Goal: Information Seeking & Learning: Learn about a topic

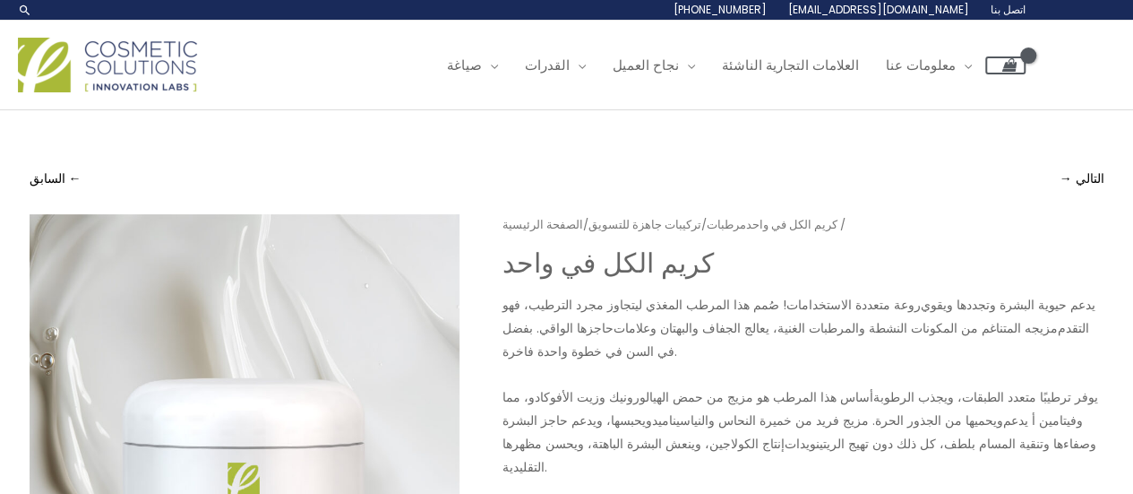
click at [149, 67] on img at bounding box center [107, 65] width 179 height 55
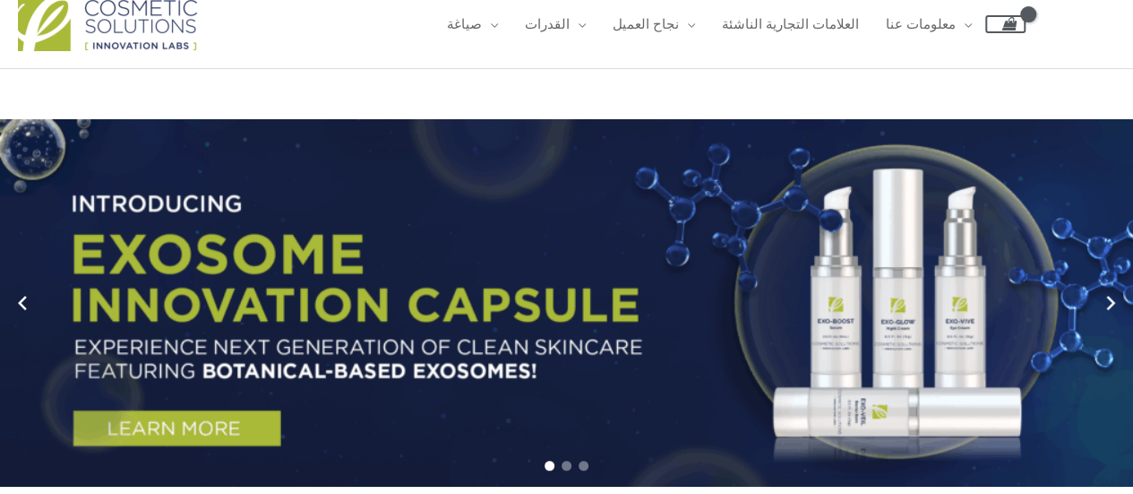
scroll to position [38, 0]
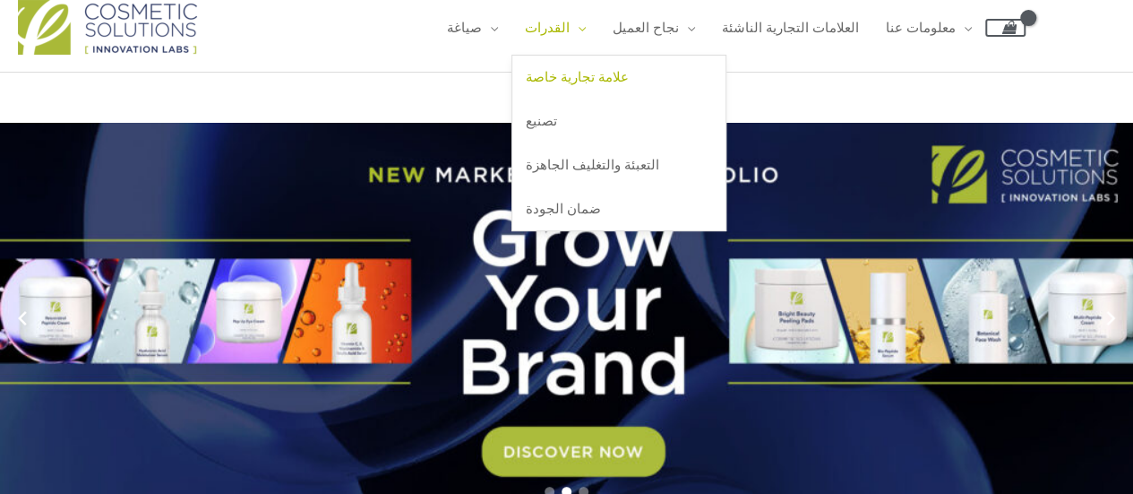
click at [623, 74] on font "علامة تجارية خاصة" at bounding box center [577, 76] width 103 height 19
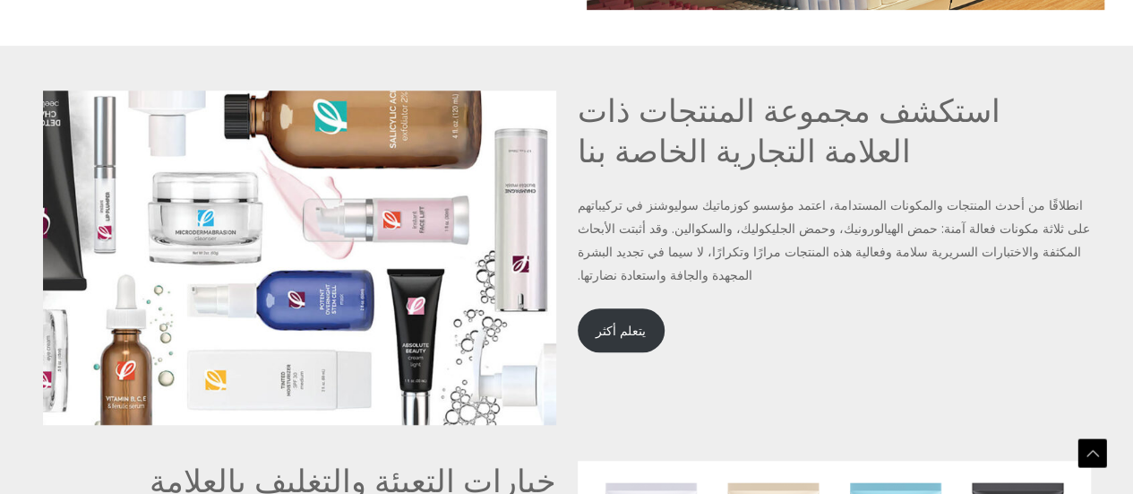
scroll to position [3940, 0]
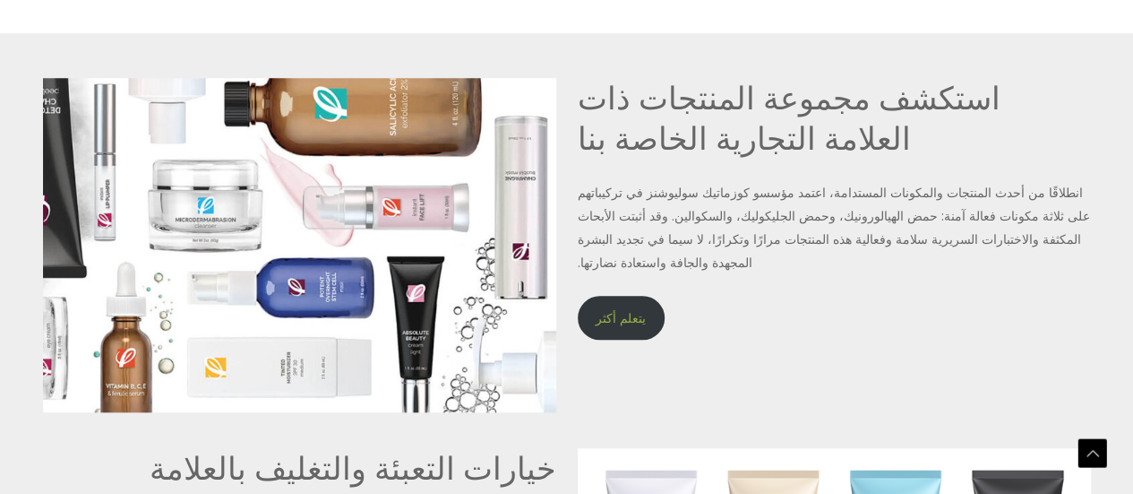
click at [624, 296] on link "يتعلم أكثر" at bounding box center [621, 318] width 87 height 44
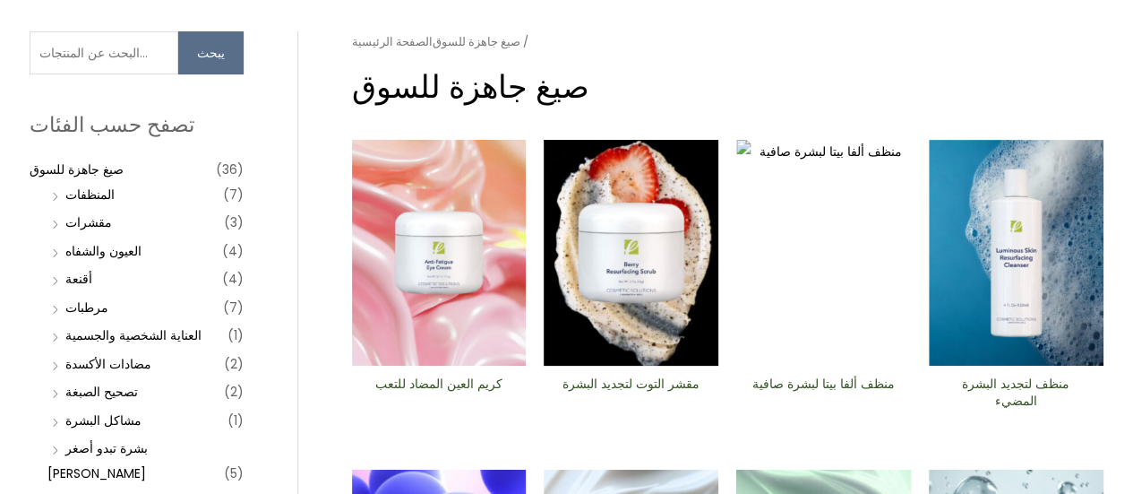
scroll to position [158, 0]
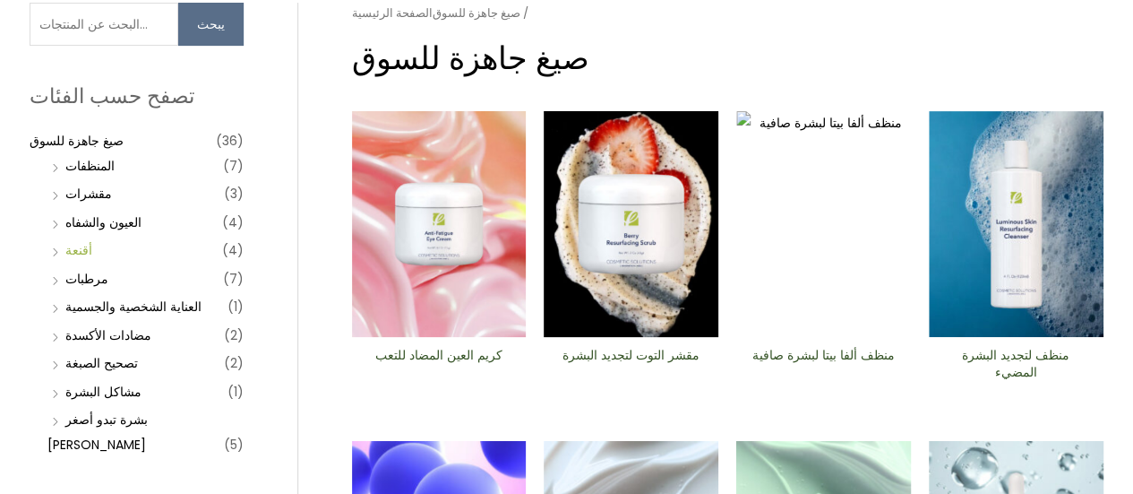
click at [80, 245] on font "أقنعة" at bounding box center [78, 250] width 27 height 18
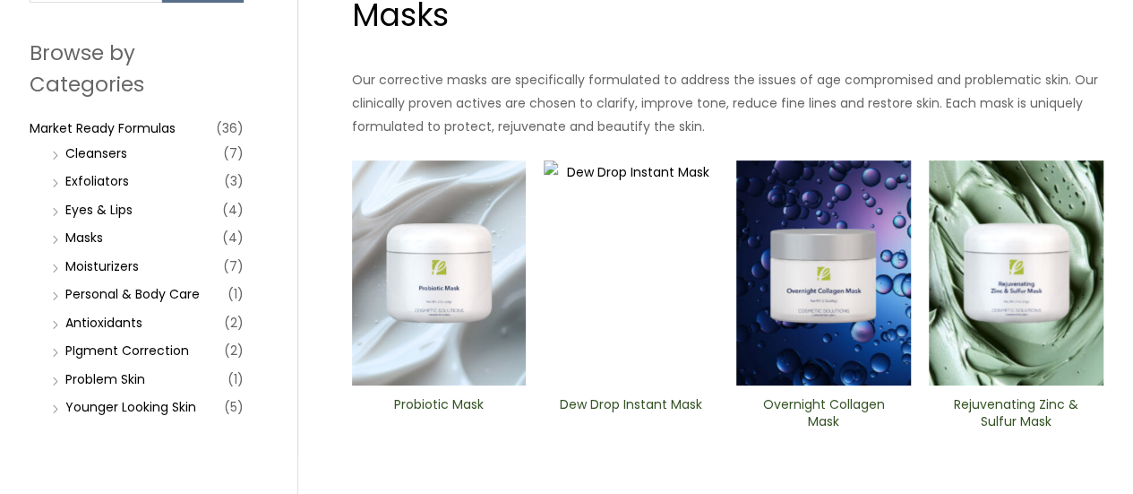
scroll to position [210, 0]
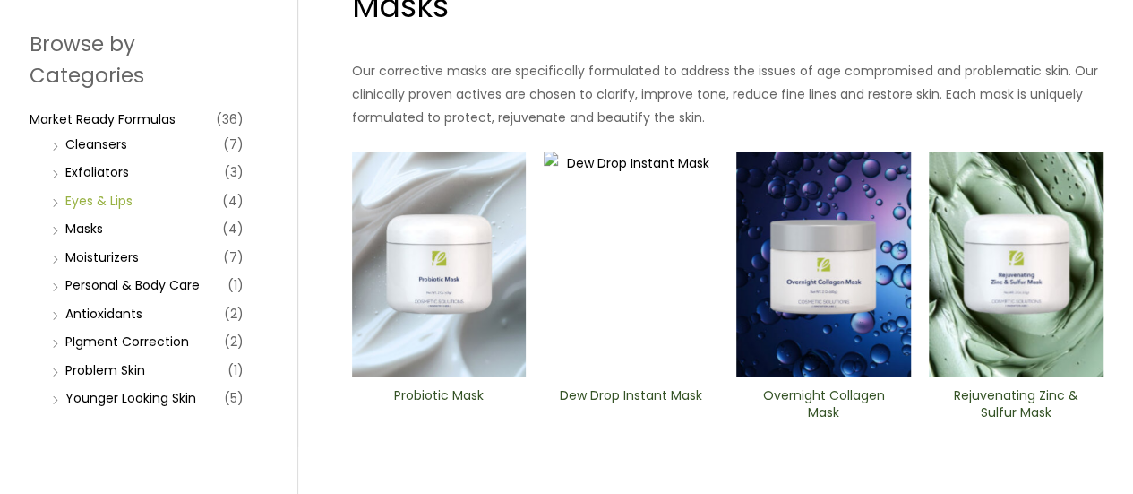
click at [96, 195] on link "Eyes & Lips" at bounding box center [98, 201] width 67 height 18
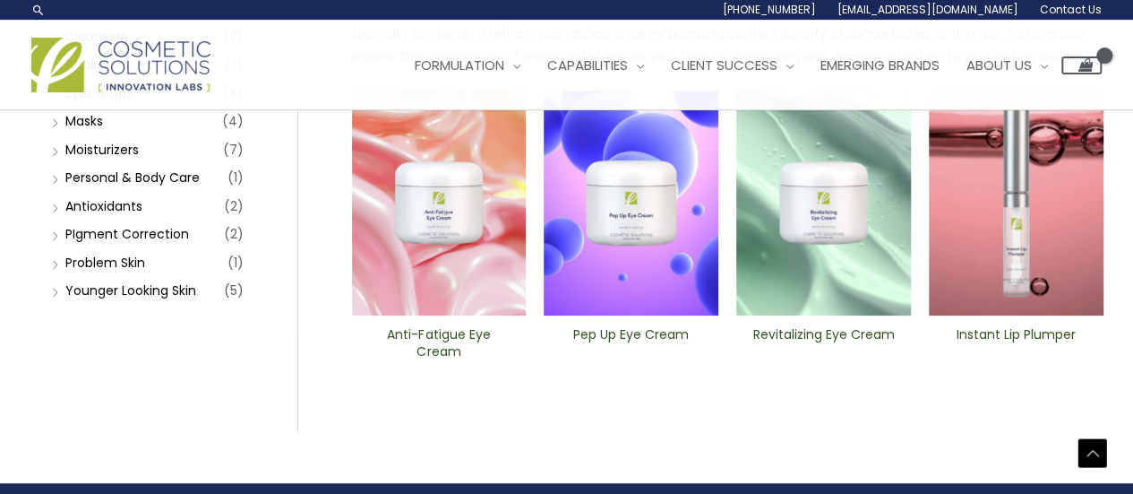
scroll to position [314, 0]
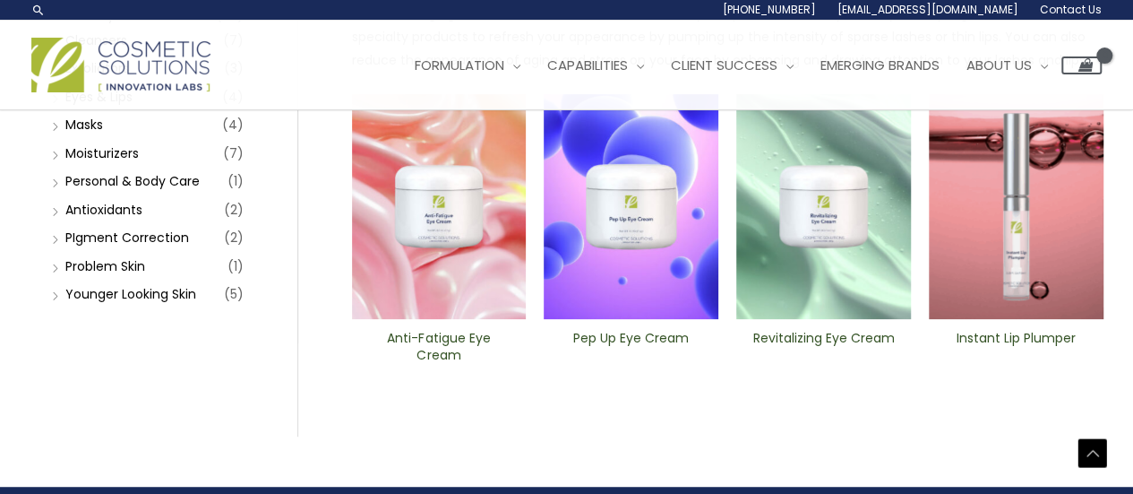
click at [431, 334] on h2 "Anti-Fatigue Eye Cream" at bounding box center [438, 347] width 144 height 34
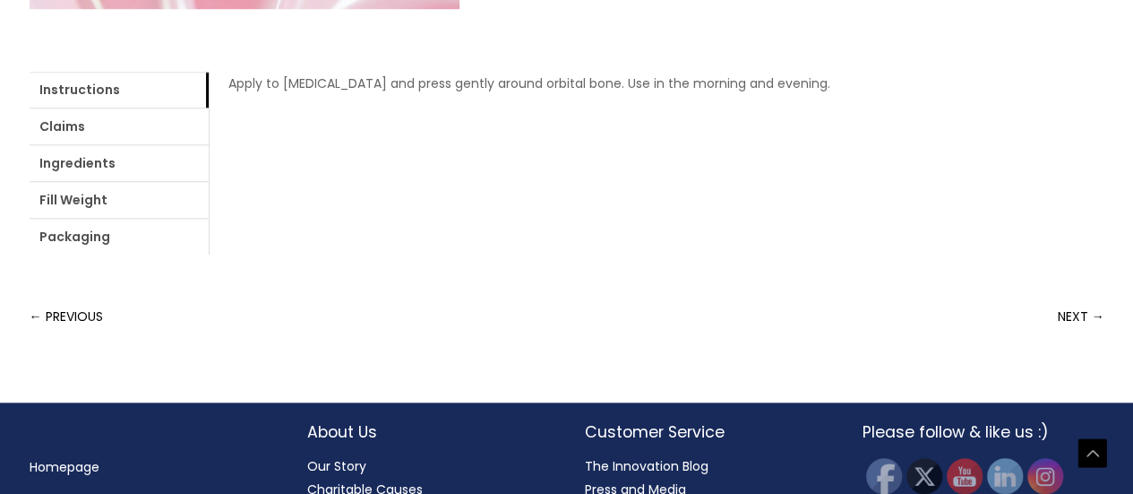
scroll to position [717, 0]
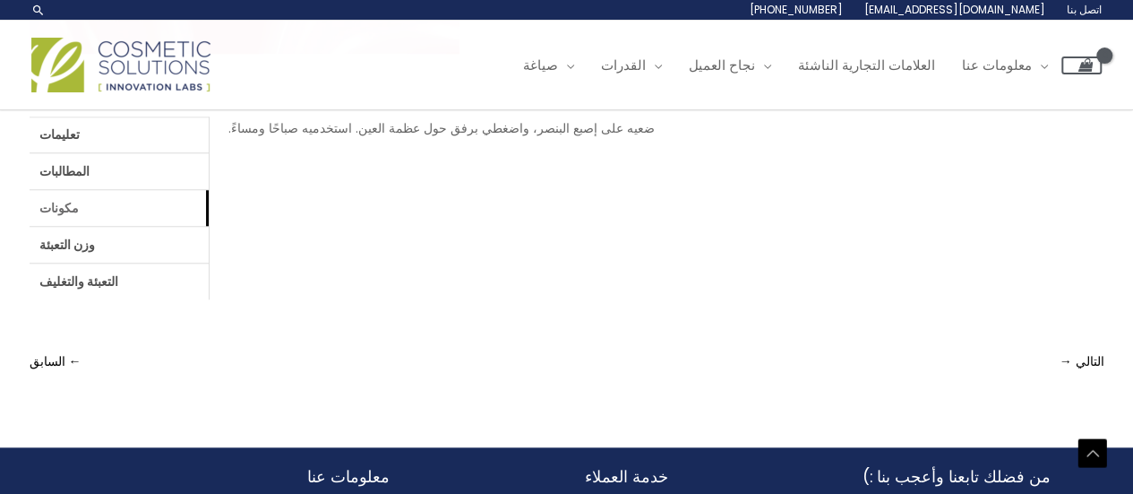
click at [100, 202] on link "مكونات" at bounding box center [119, 208] width 179 height 36
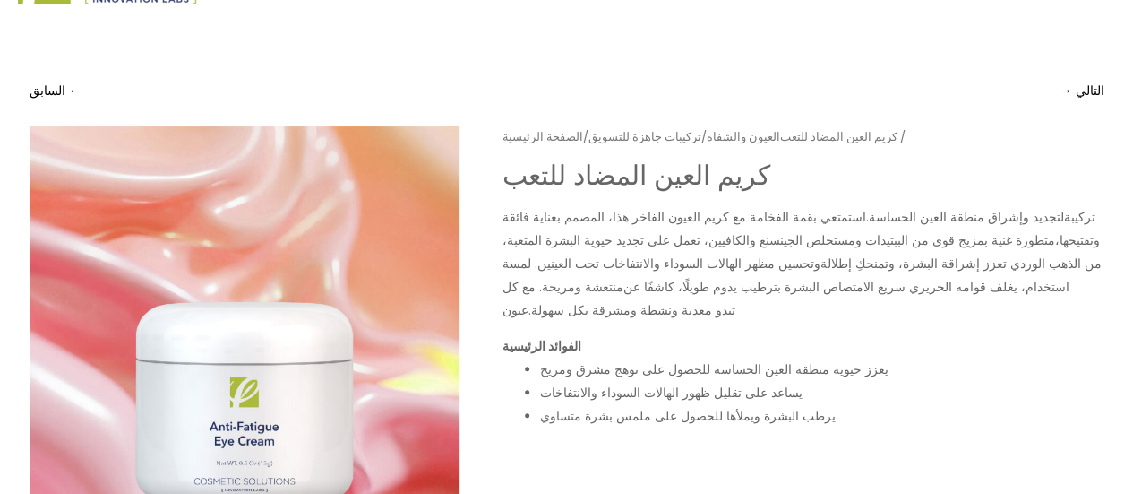
scroll to position [90, 0]
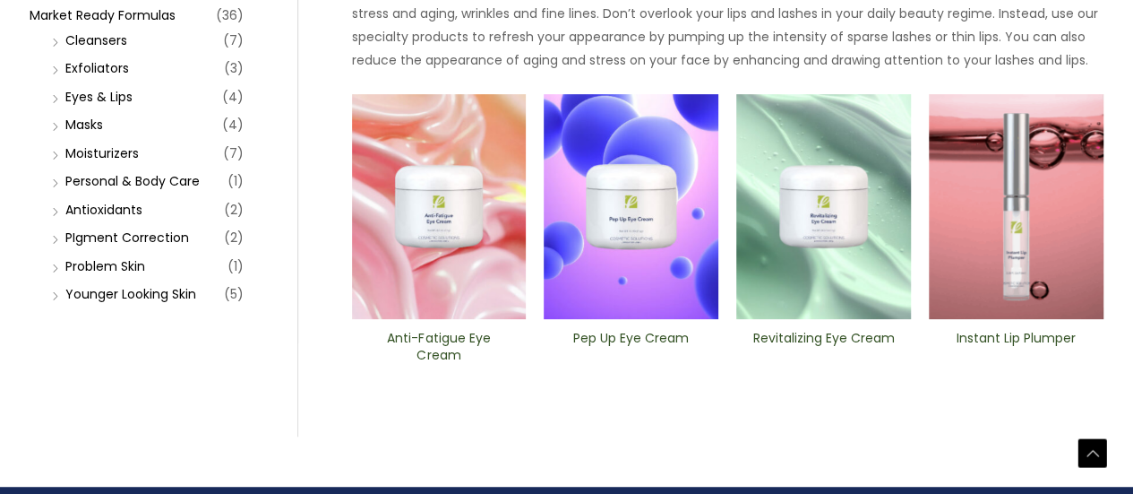
scroll to position [283, 0]
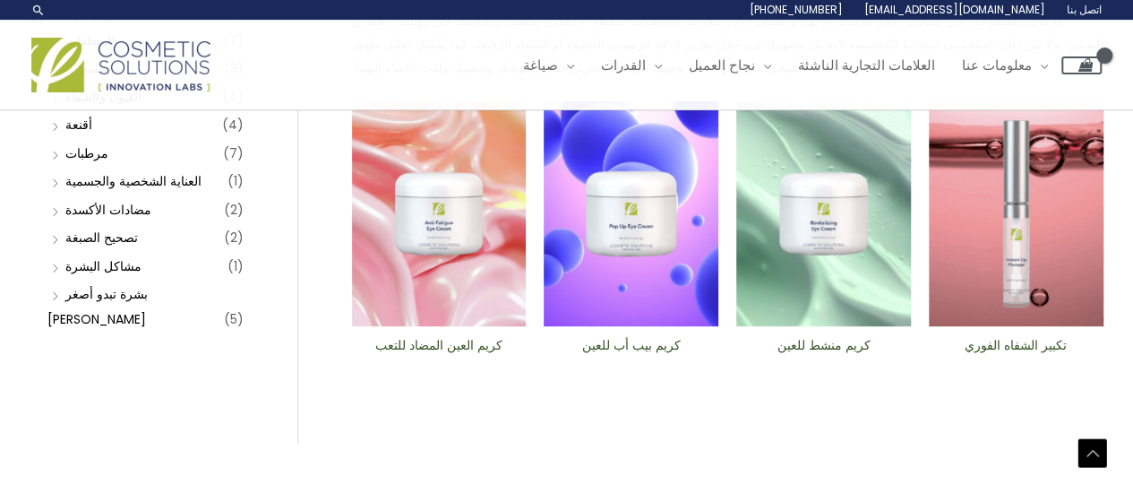
click at [618, 285] on img at bounding box center [631, 214] width 175 height 226
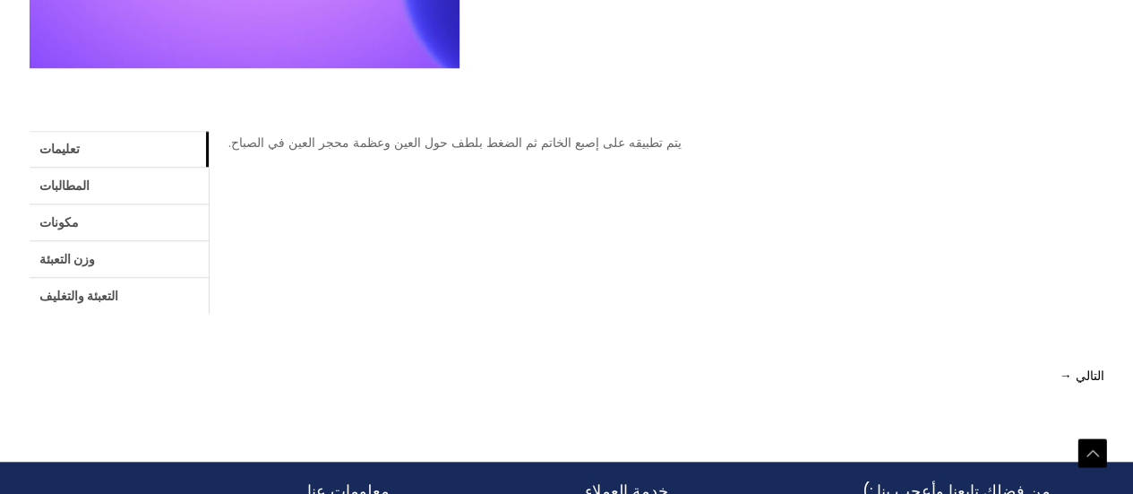
scroll to position [717, 0]
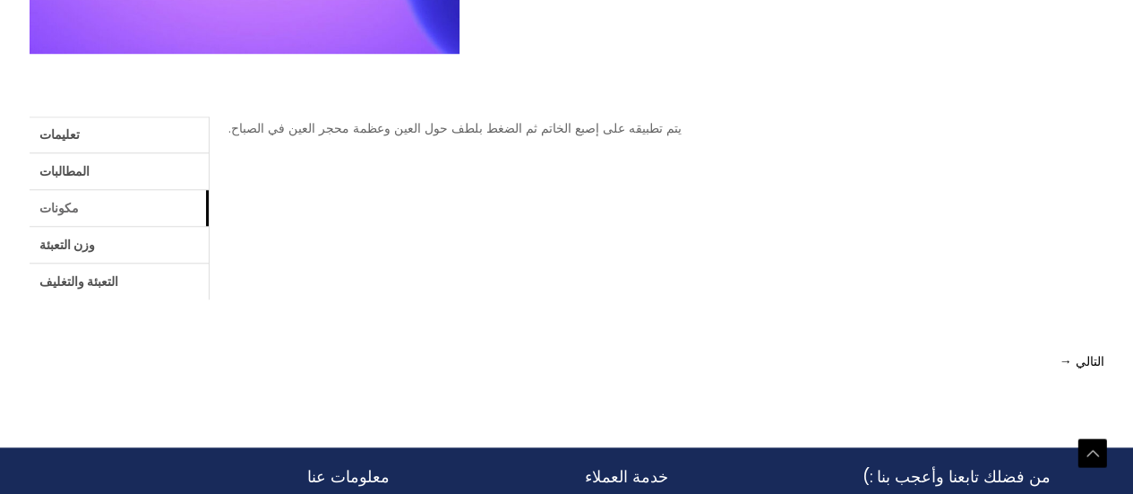
click at [117, 211] on link "مكونات" at bounding box center [119, 208] width 179 height 36
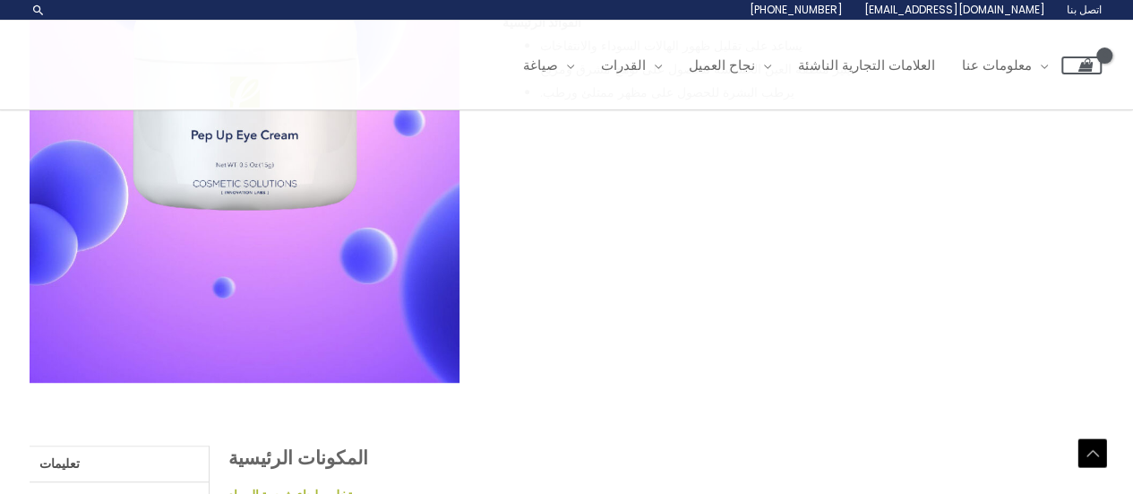
scroll to position [358, 0]
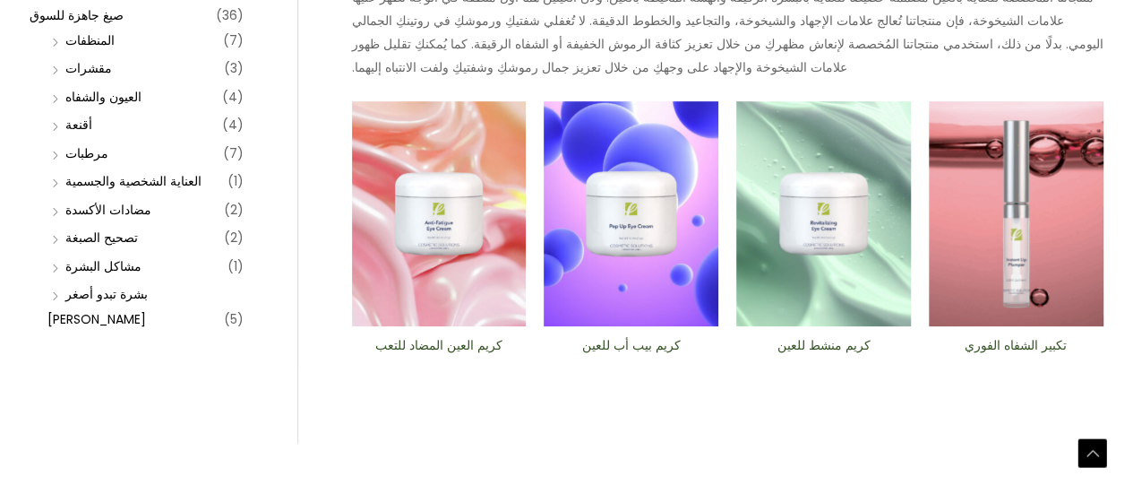
click at [833, 341] on font "كريم منشط للعين" at bounding box center [823, 345] width 93 height 18
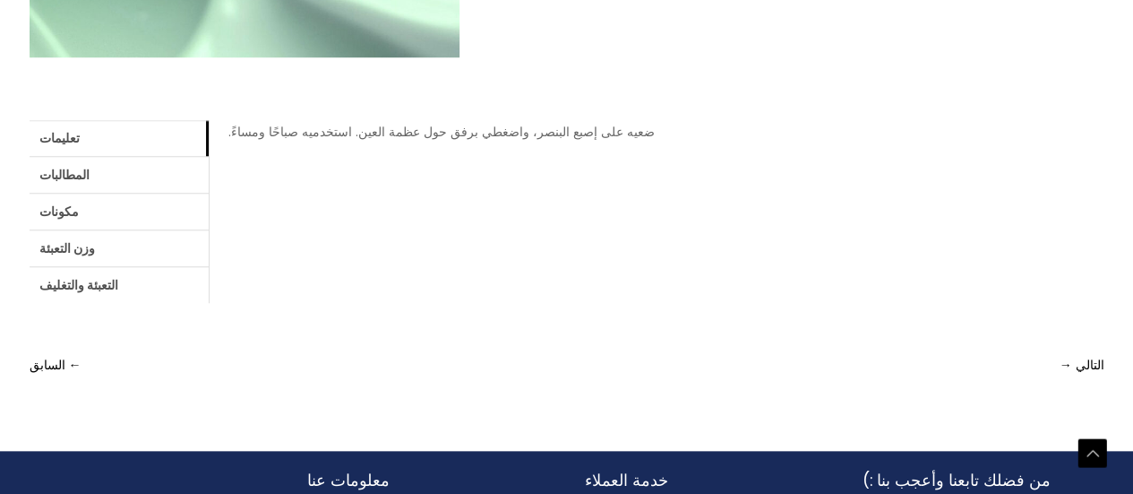
scroll to position [717, 0]
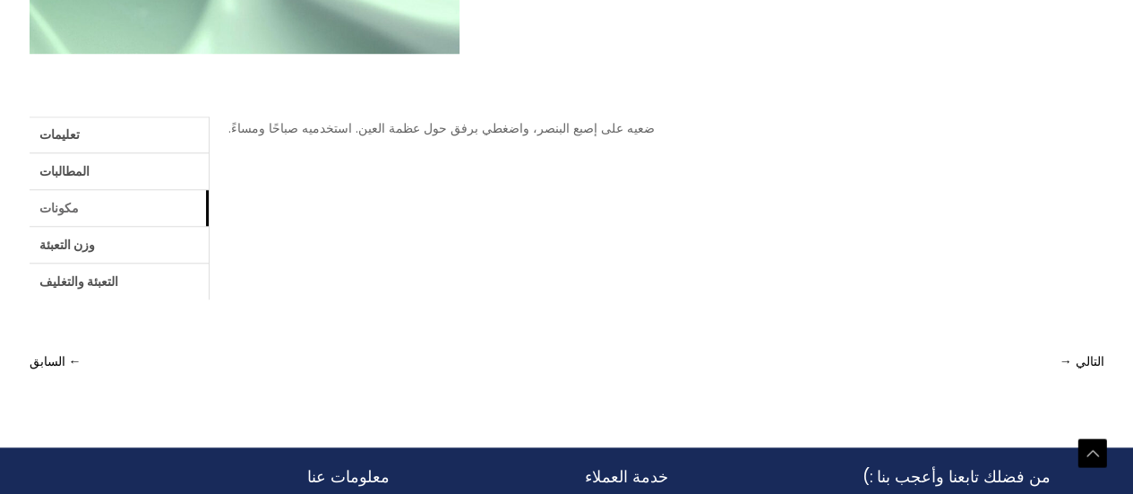
click at [125, 204] on link "مكونات" at bounding box center [119, 208] width 179 height 36
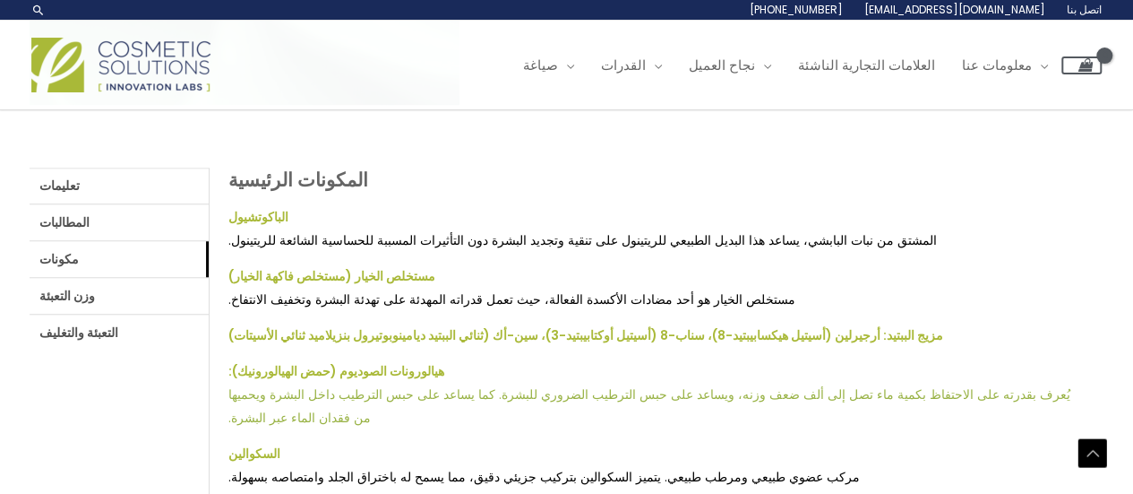
scroll to position [627, 0]
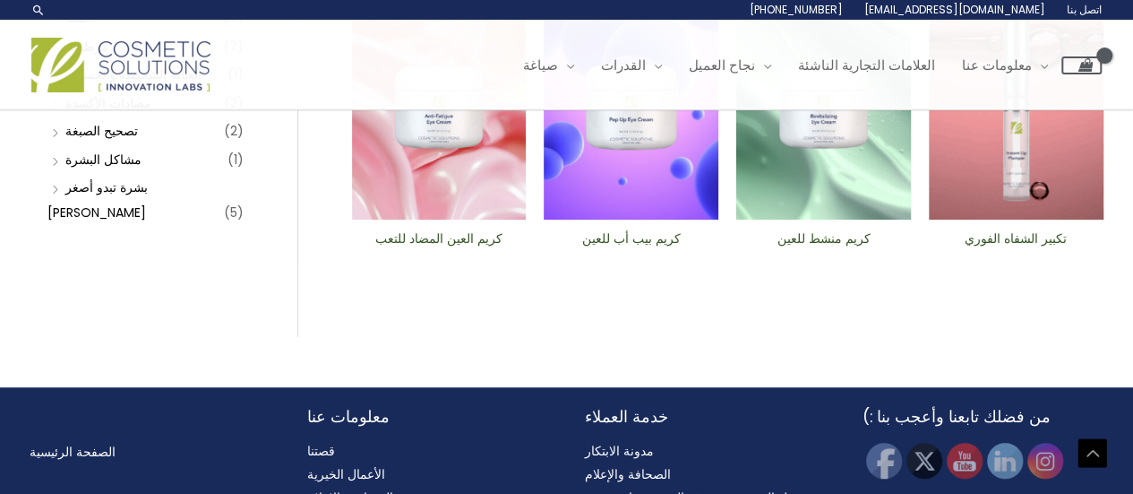
scroll to position [373, 0]
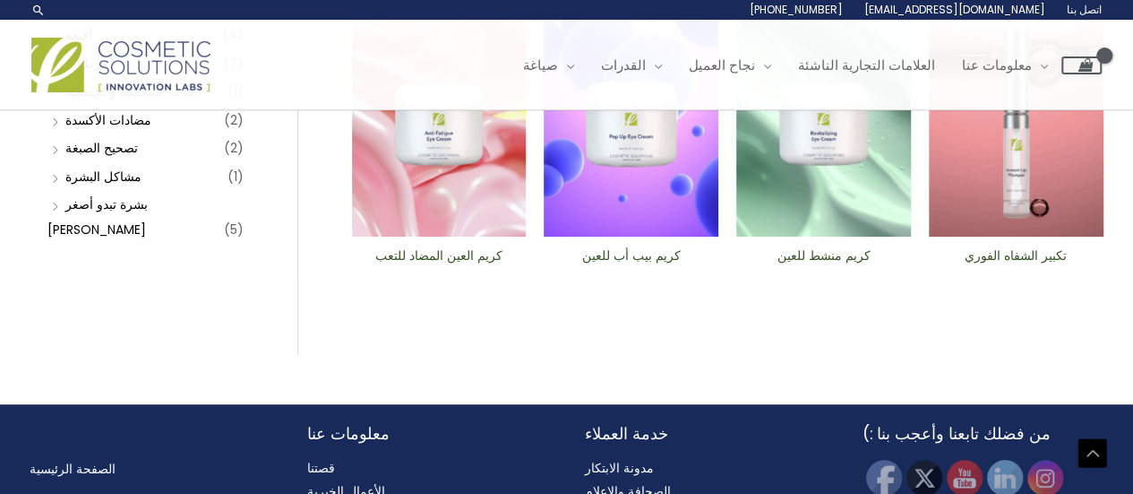
click at [1021, 210] on img at bounding box center [1016, 125] width 175 height 226
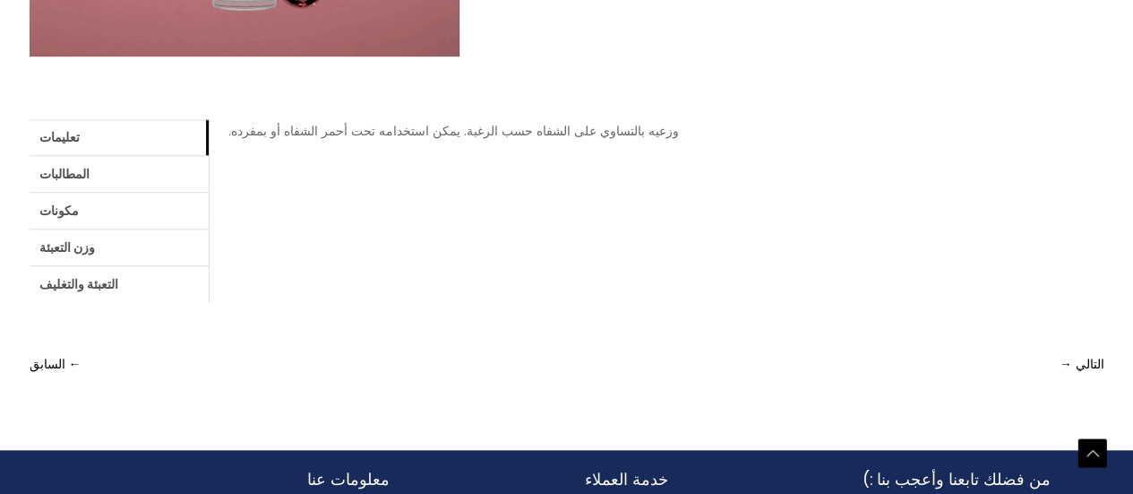
scroll to position [717, 0]
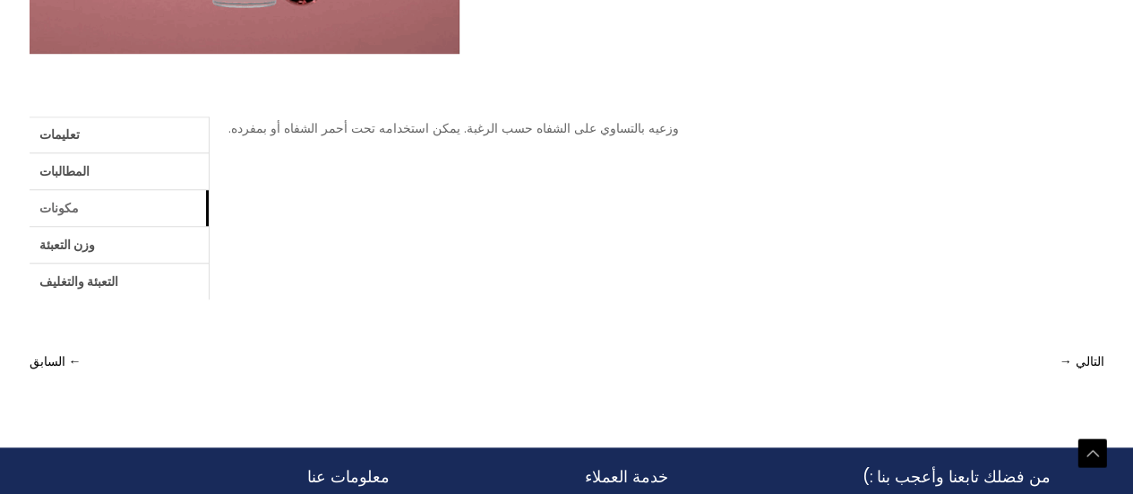
click at [93, 207] on link "مكونات" at bounding box center [119, 208] width 179 height 36
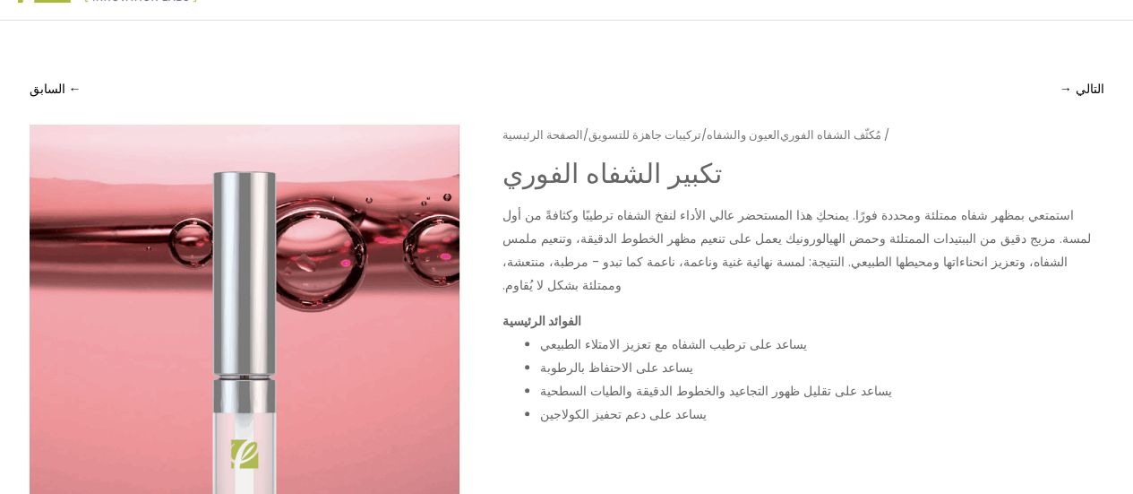
scroll to position [0, 0]
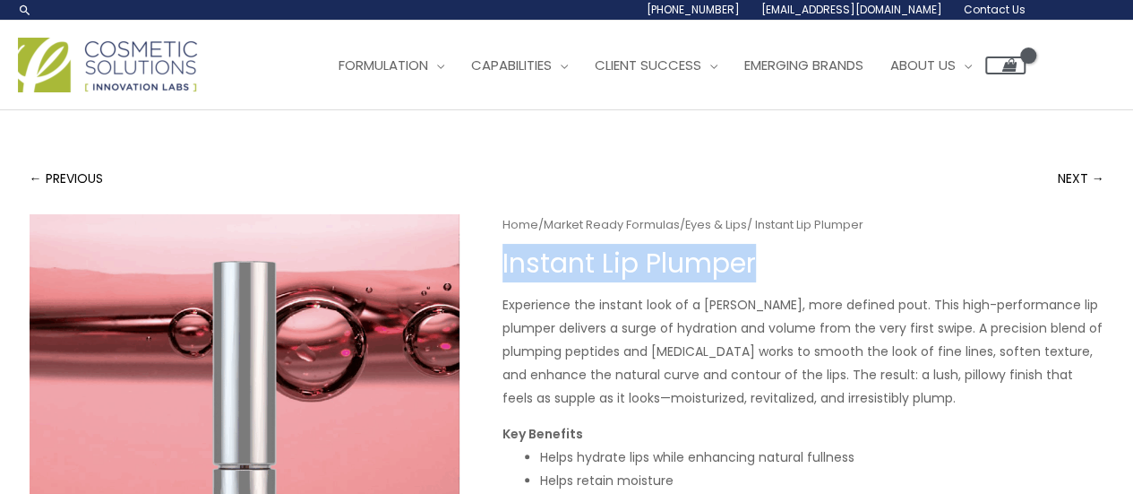
drag, startPoint x: 756, startPoint y: 257, endPoint x: 502, endPoint y: 252, distance: 254.5
click at [503, 252] on h1 "Instant Lip Plumper" at bounding box center [804, 263] width 602 height 32
copy h1 "Instant Lip Plumper"
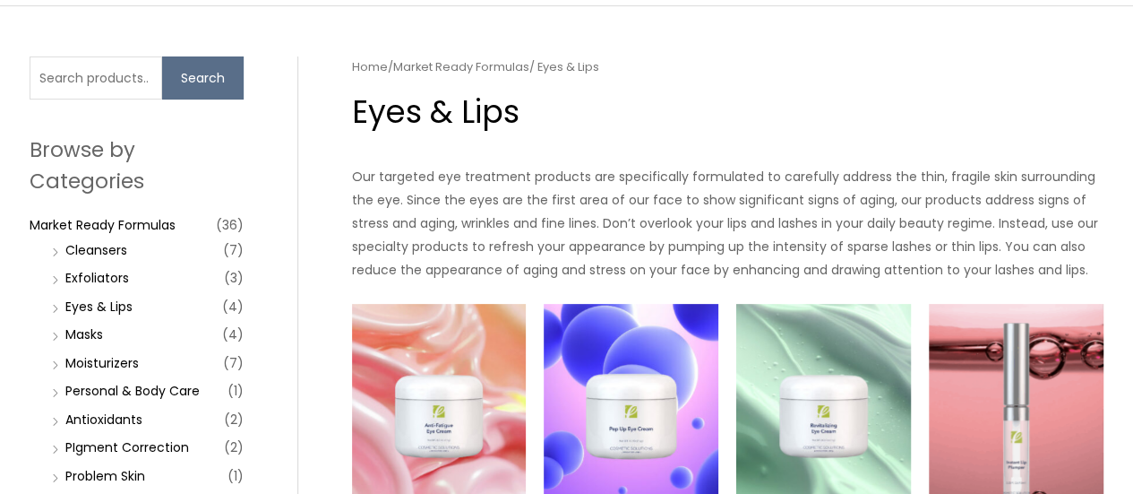
scroll to position [193, 0]
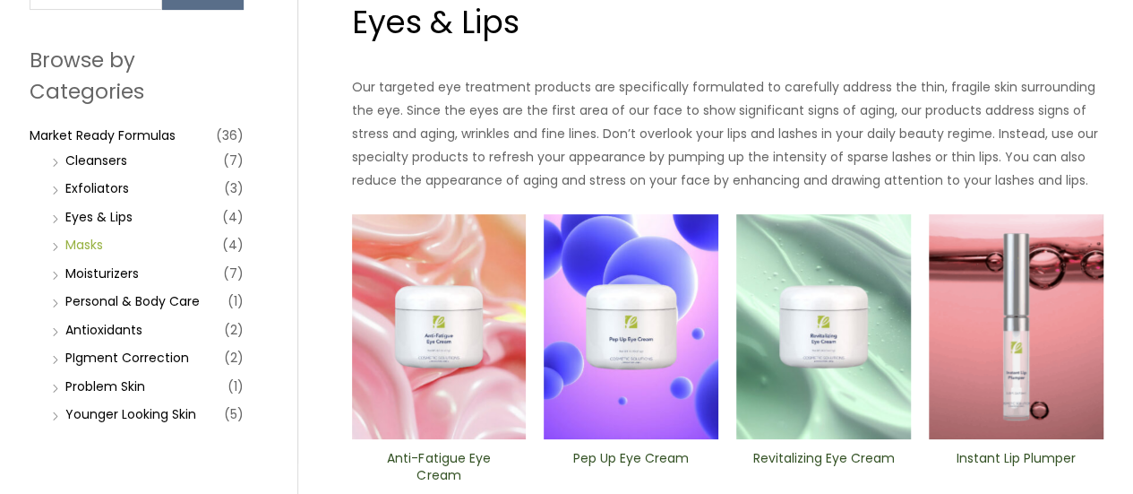
click at [88, 243] on link "Masks" at bounding box center [84, 245] width 38 height 18
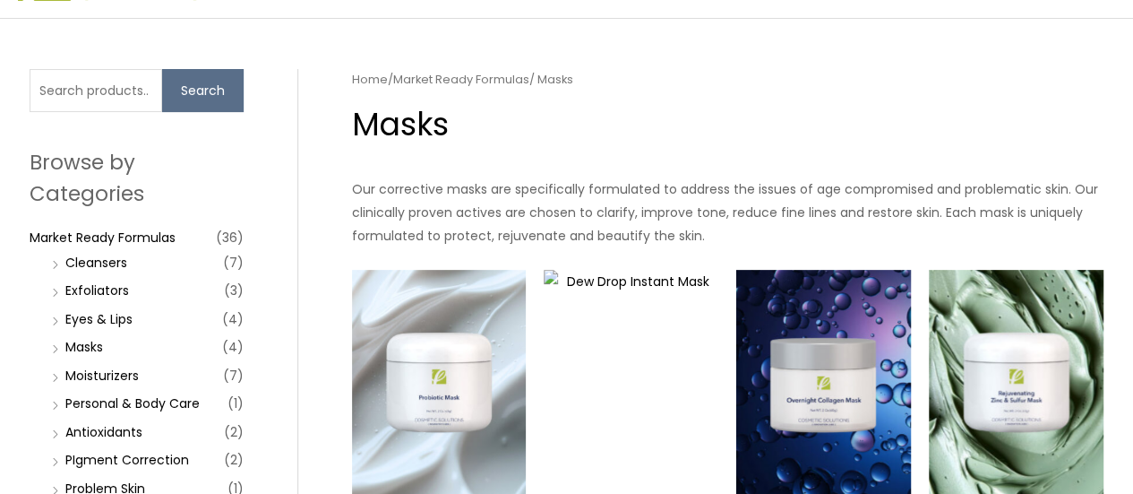
scroll to position [90, 0]
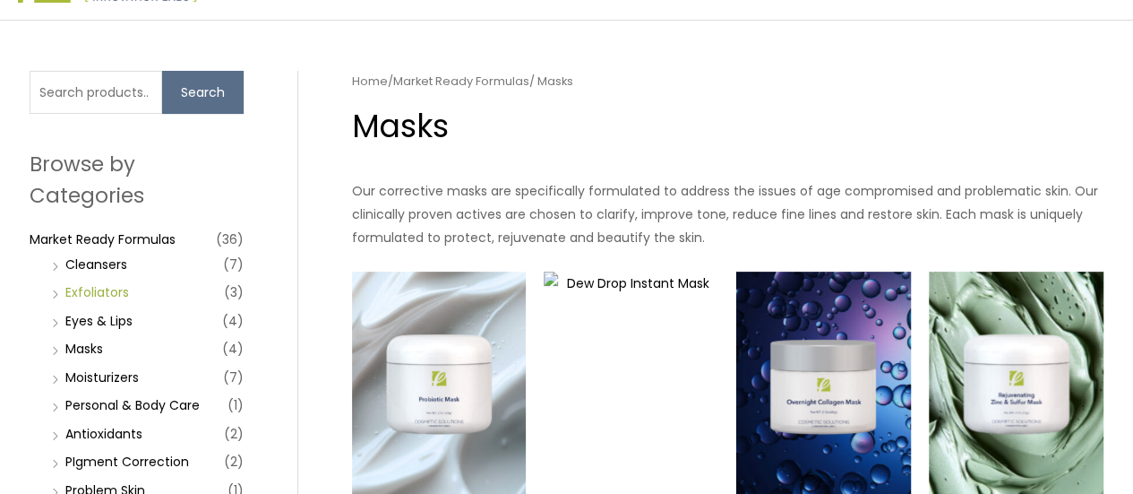
click at [88, 292] on link "Exfoliators" at bounding box center [97, 292] width 64 height 18
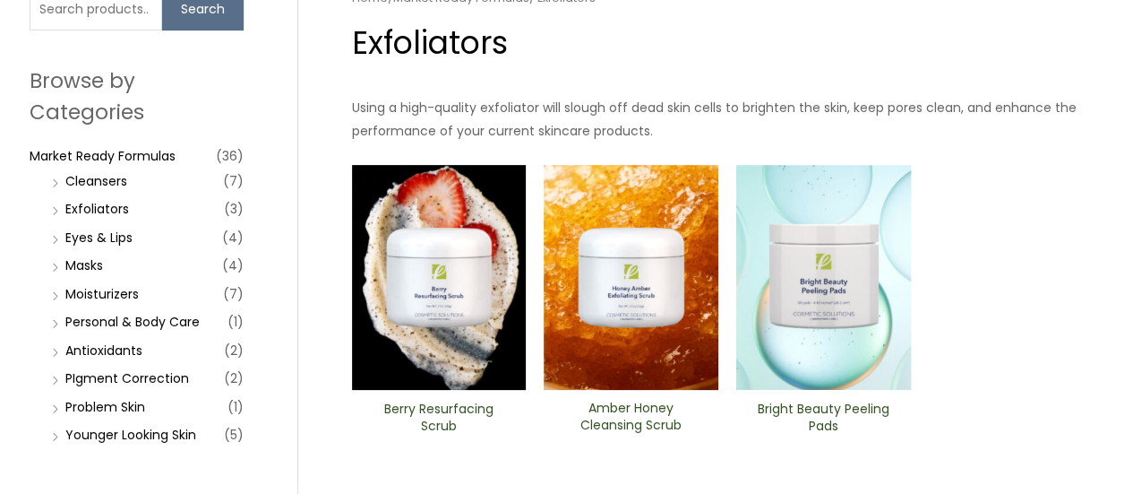
scroll to position [179, 0]
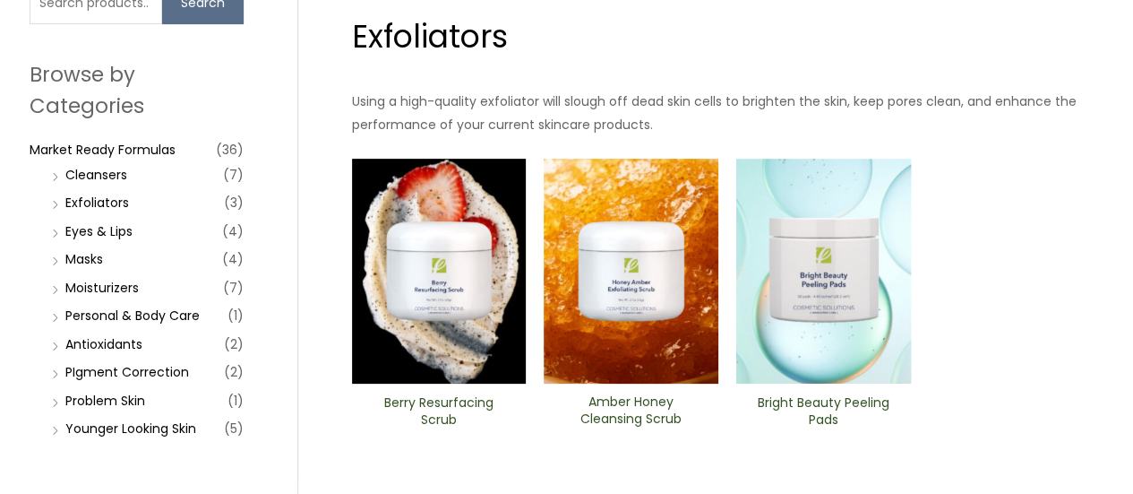
click at [425, 363] on img at bounding box center [439, 272] width 175 height 226
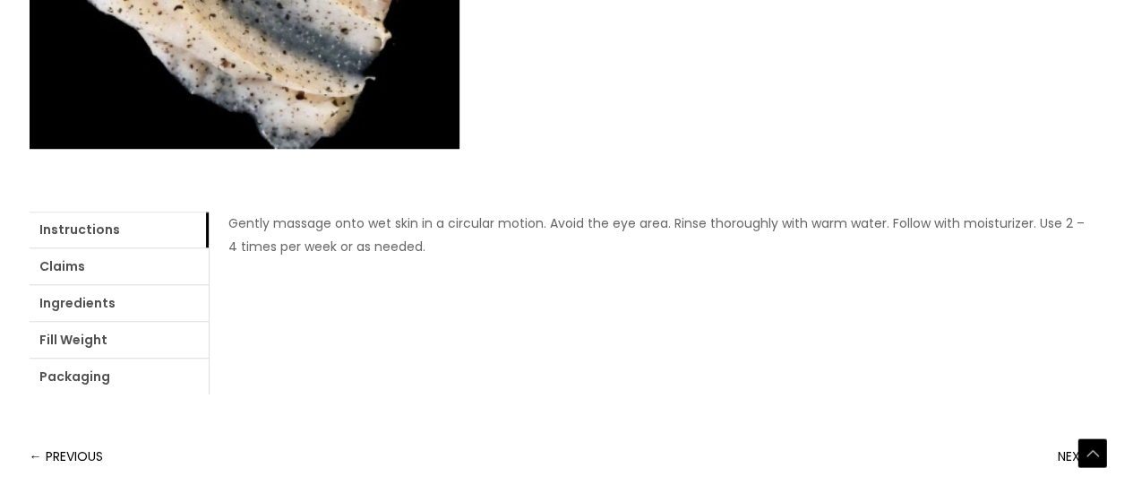
scroll to position [717, 0]
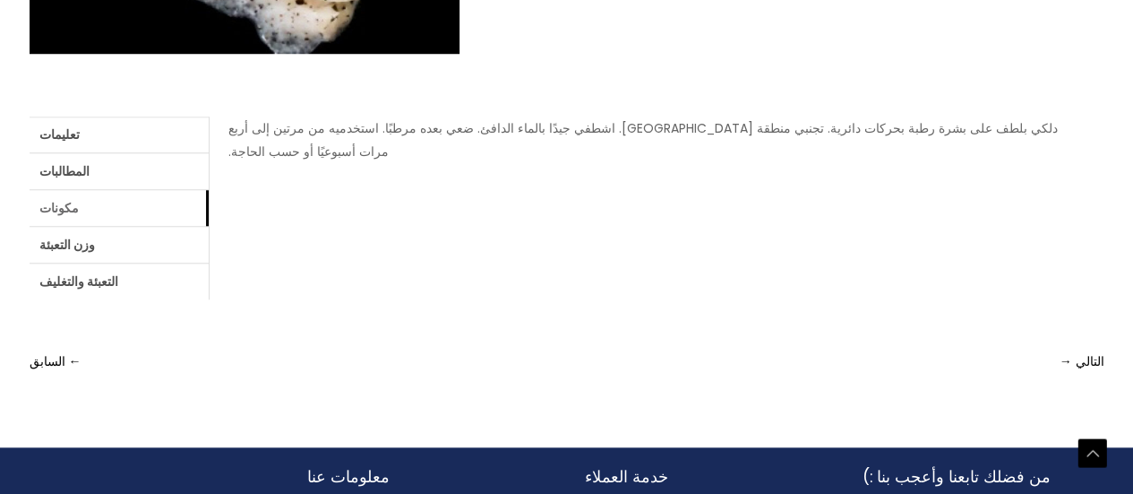
click at [96, 205] on link "مكونات" at bounding box center [119, 208] width 179 height 36
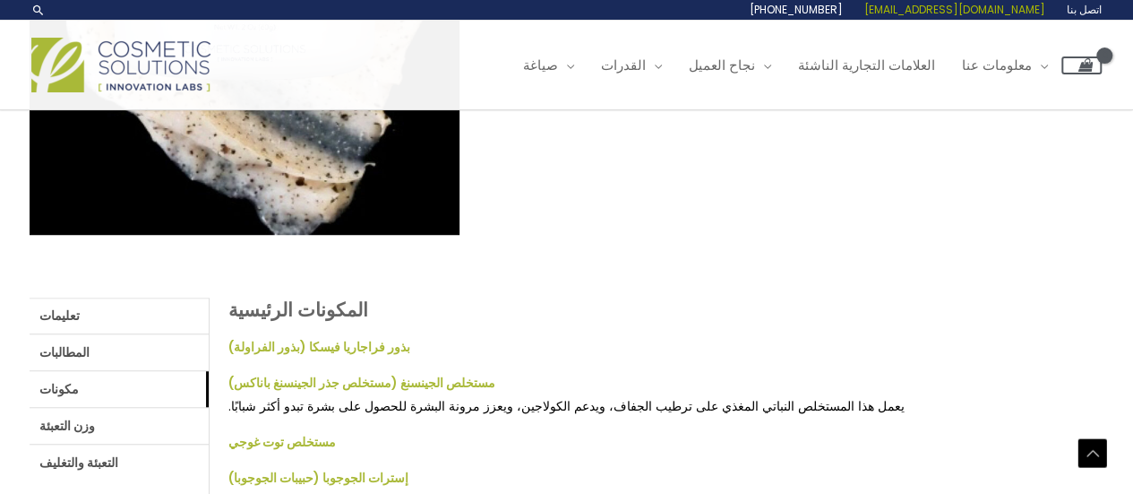
scroll to position [448, 0]
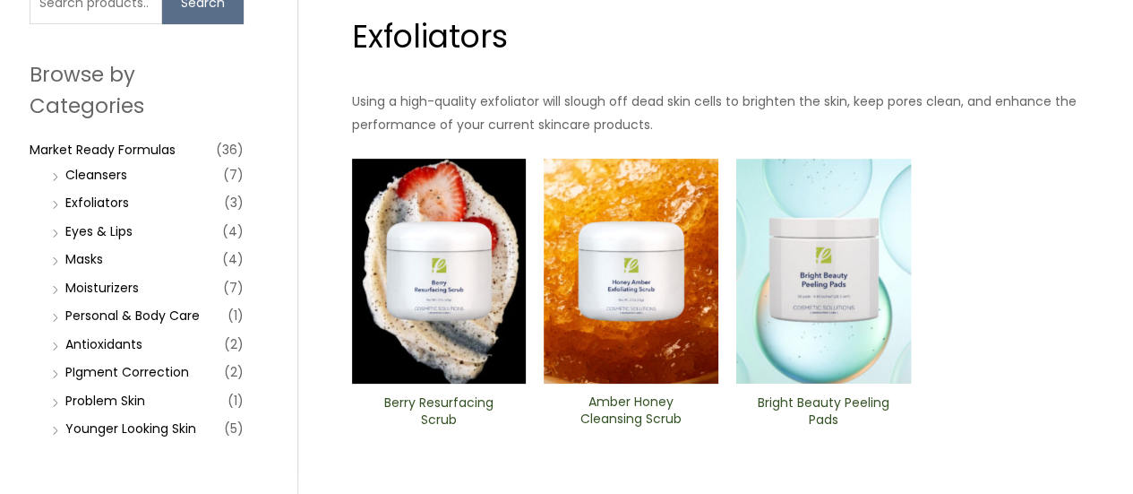
scroll to position [179, 0]
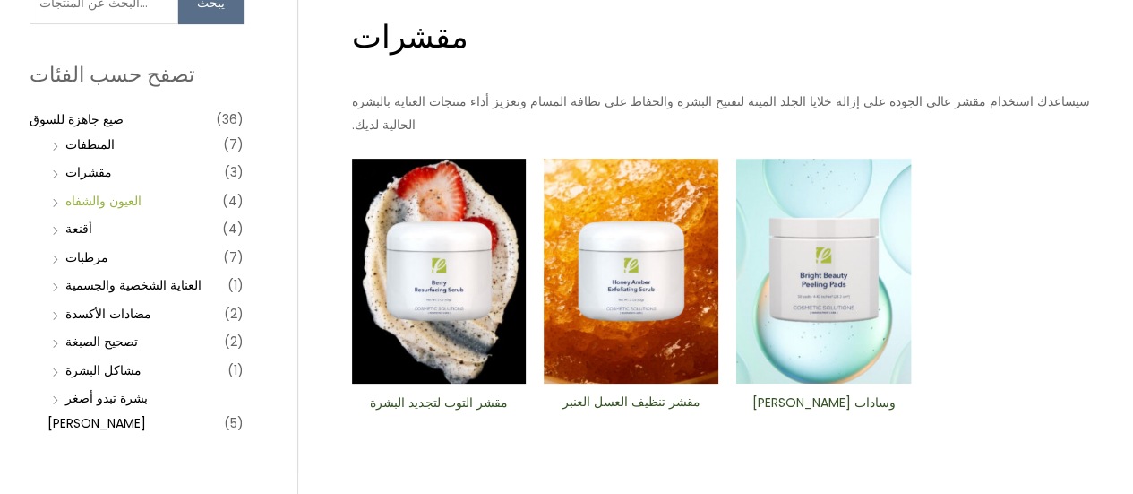
click at [107, 201] on font "العيون والشفاه" at bounding box center [103, 201] width 76 height 18
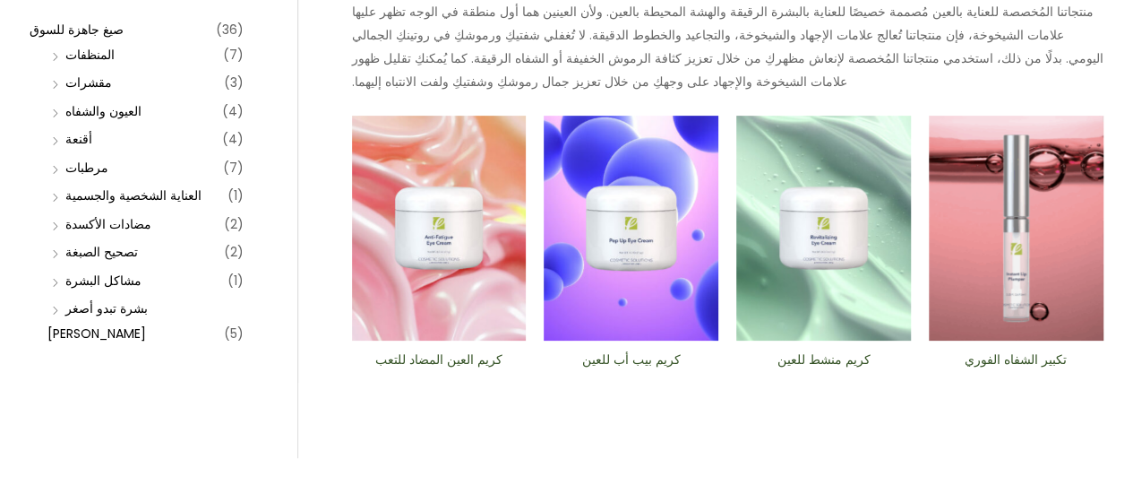
scroll to position [299, 0]
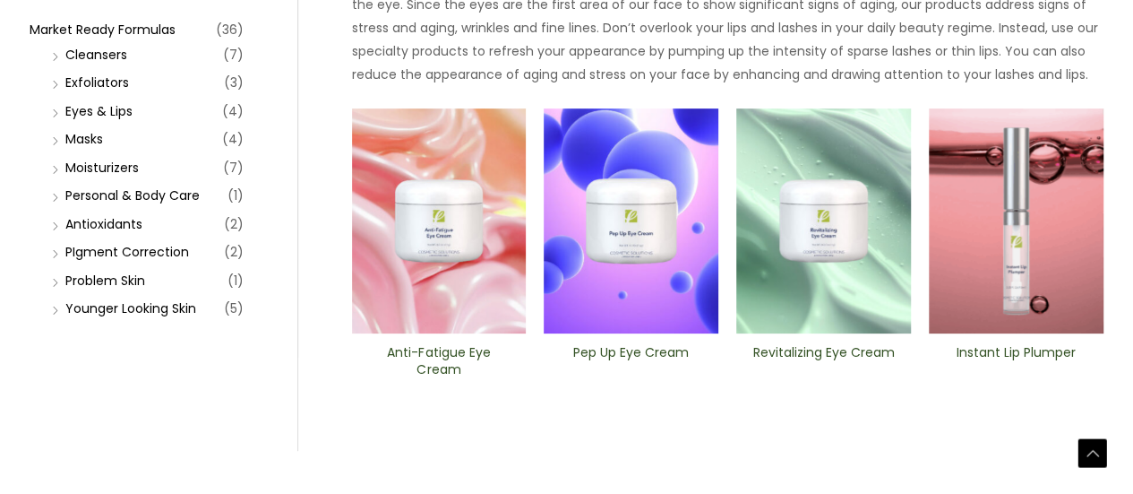
click at [819, 310] on img at bounding box center [823, 221] width 175 height 226
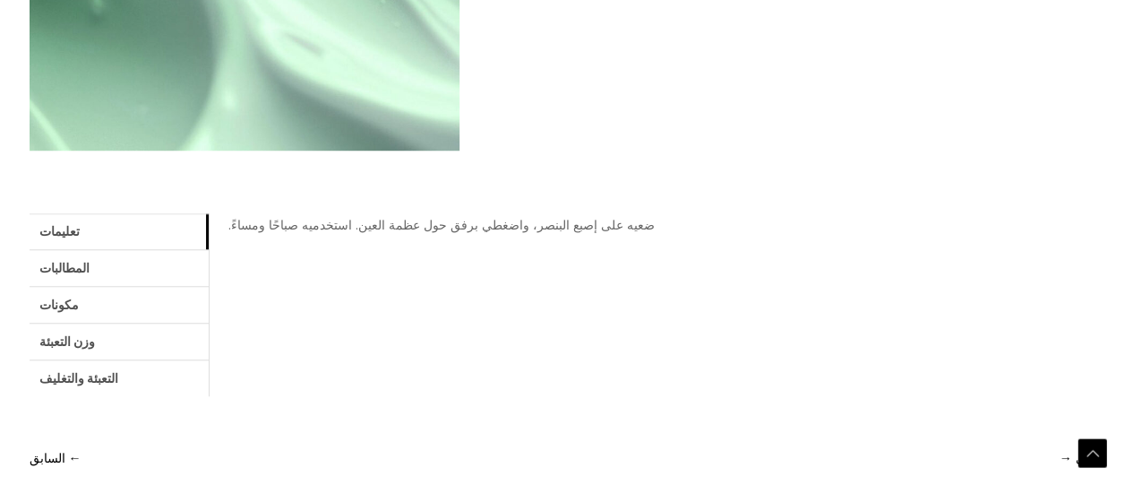
scroll to position [627, 0]
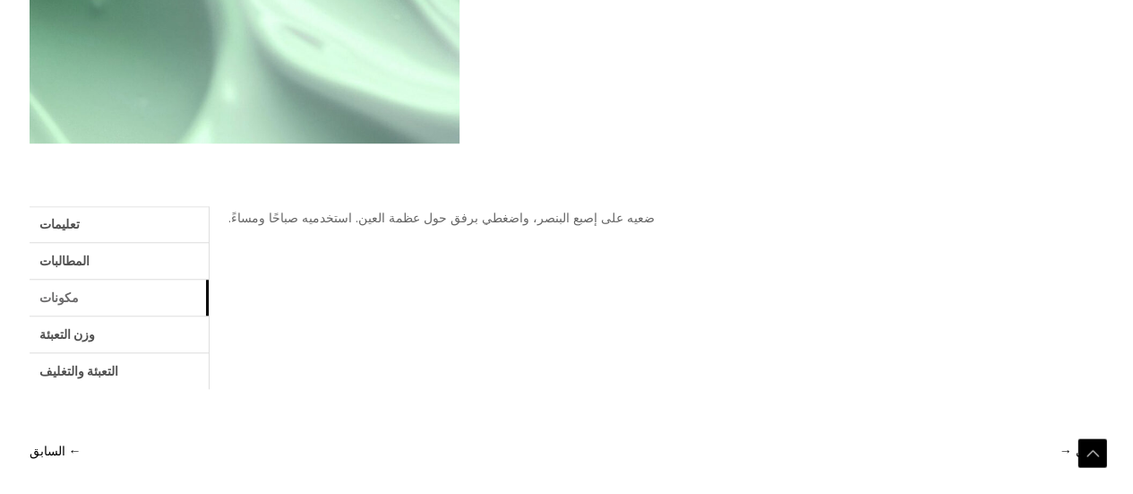
click at [116, 304] on link "مكونات" at bounding box center [119, 297] width 179 height 36
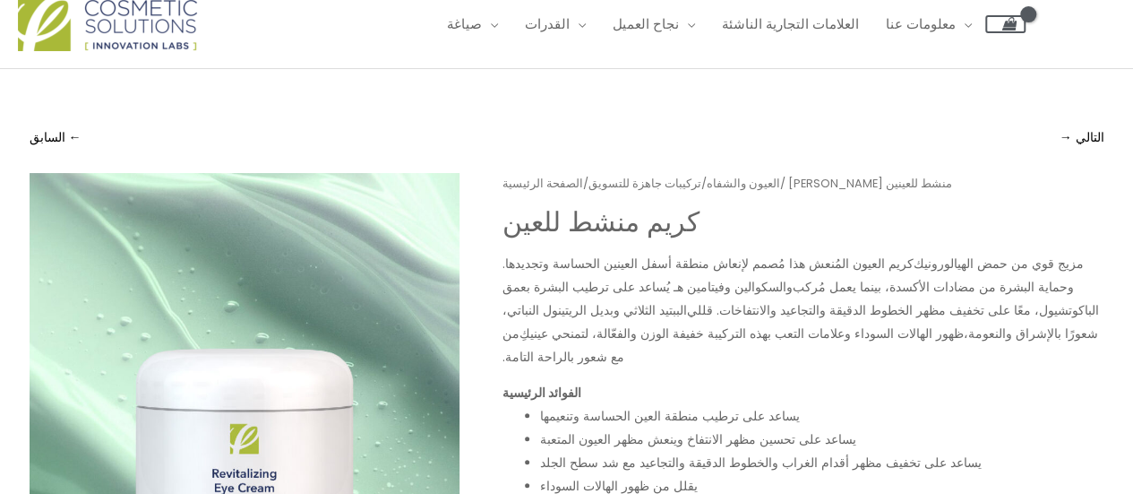
scroll to position [0, 0]
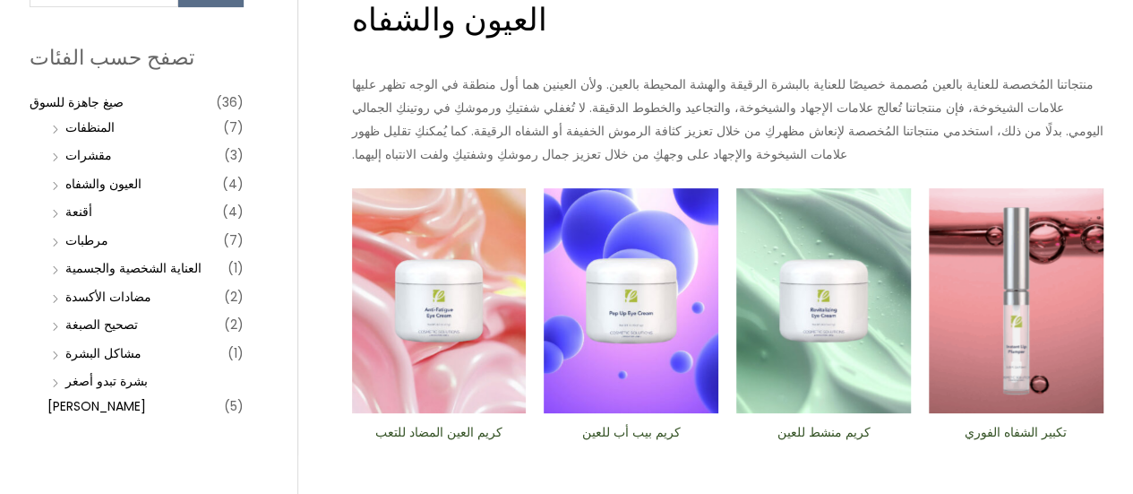
scroll to position [179, 0]
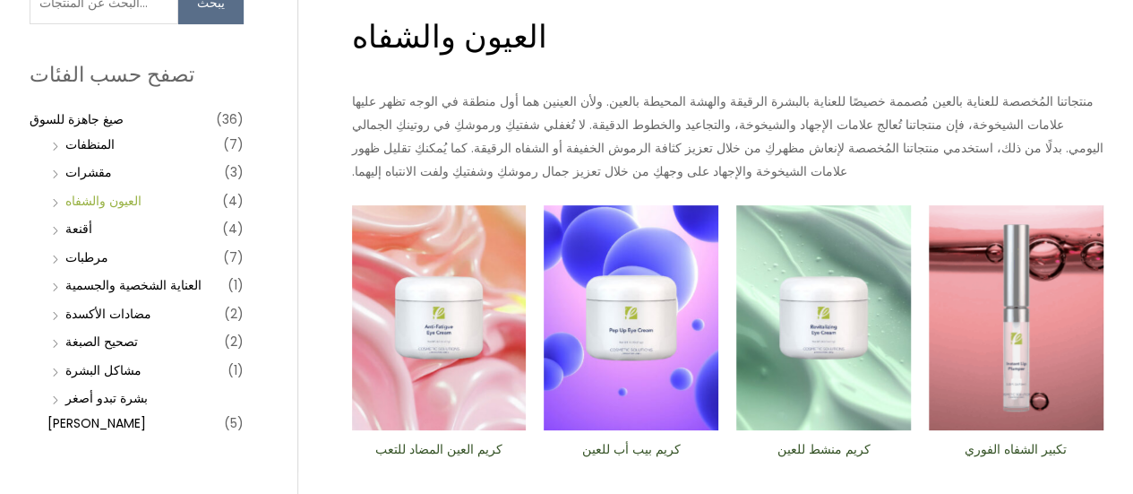
click at [106, 196] on font "العيون والشفاه" at bounding box center [103, 201] width 76 height 18
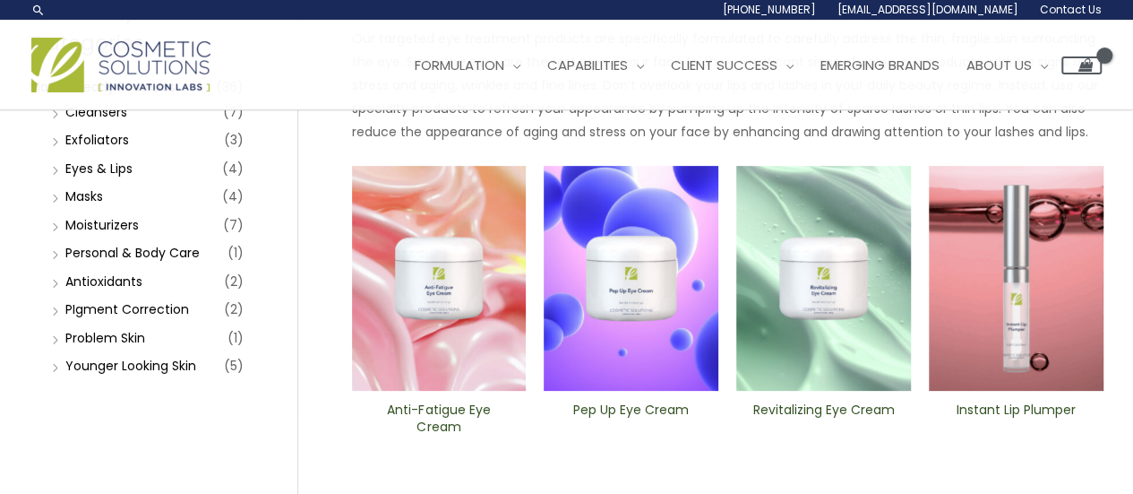
scroll to position [179, 0]
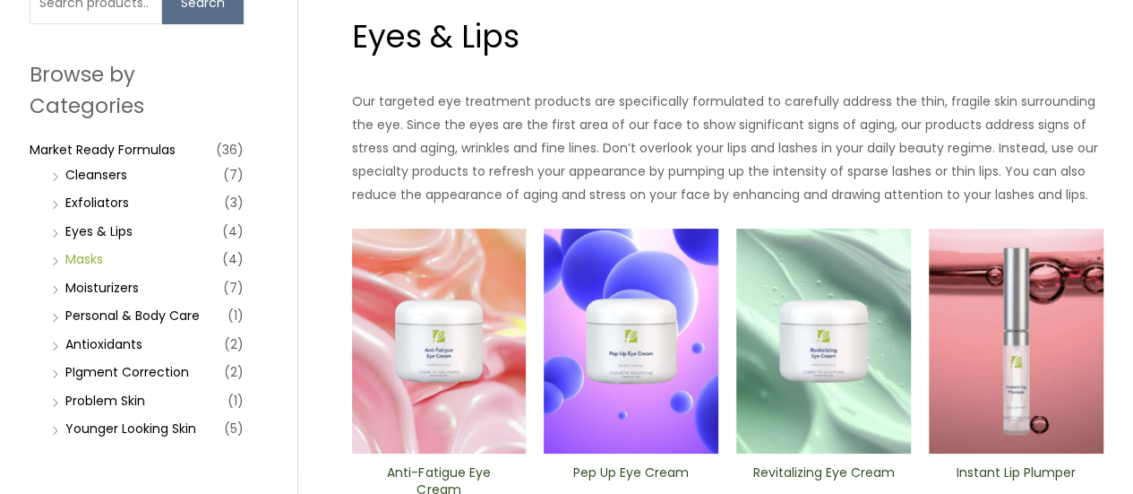
click at [90, 258] on link "Masks" at bounding box center [84, 259] width 38 height 18
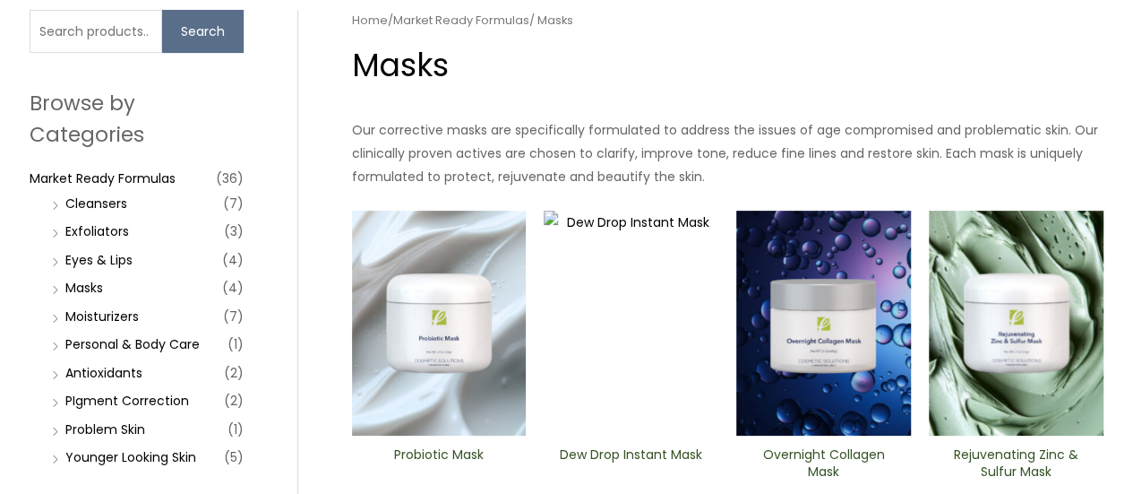
scroll to position [179, 0]
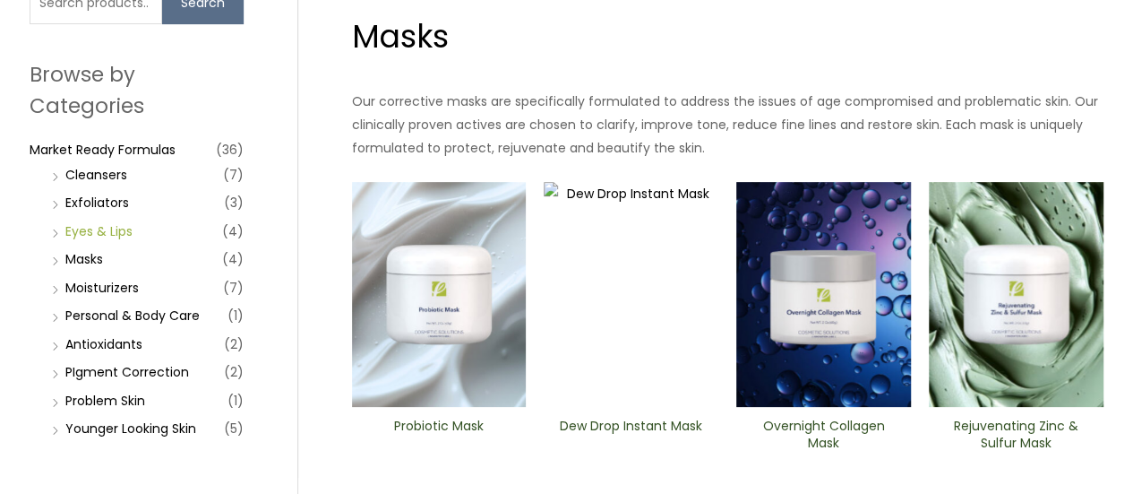
click at [106, 230] on link "Eyes & Lips" at bounding box center [98, 231] width 67 height 18
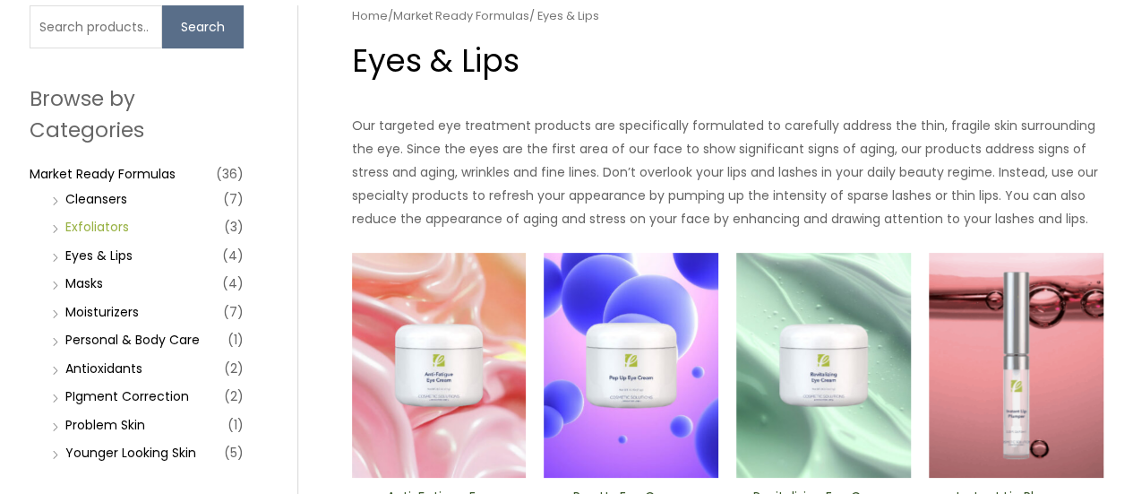
scroll to position [179, 0]
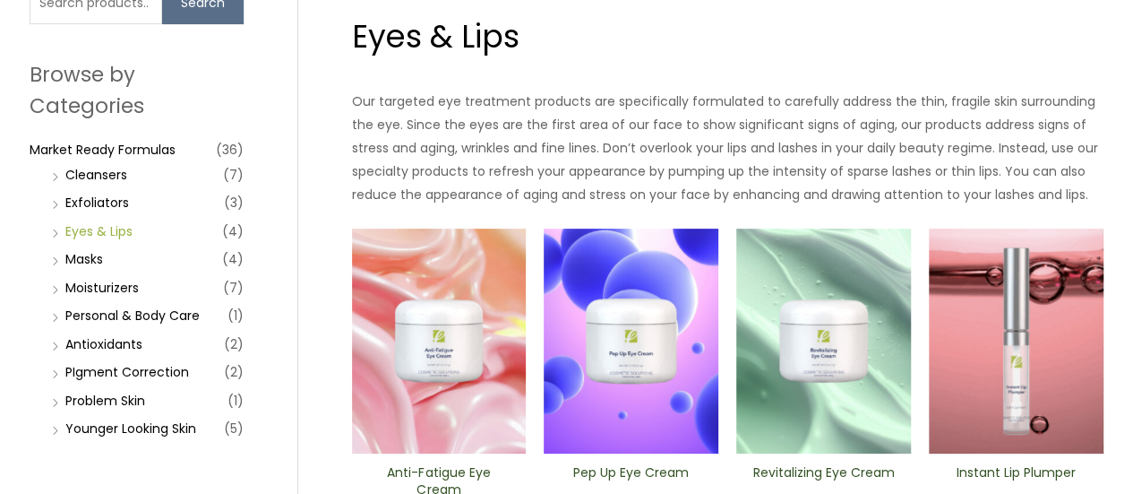
click at [111, 228] on link "Eyes & Lips" at bounding box center [98, 231] width 67 height 18
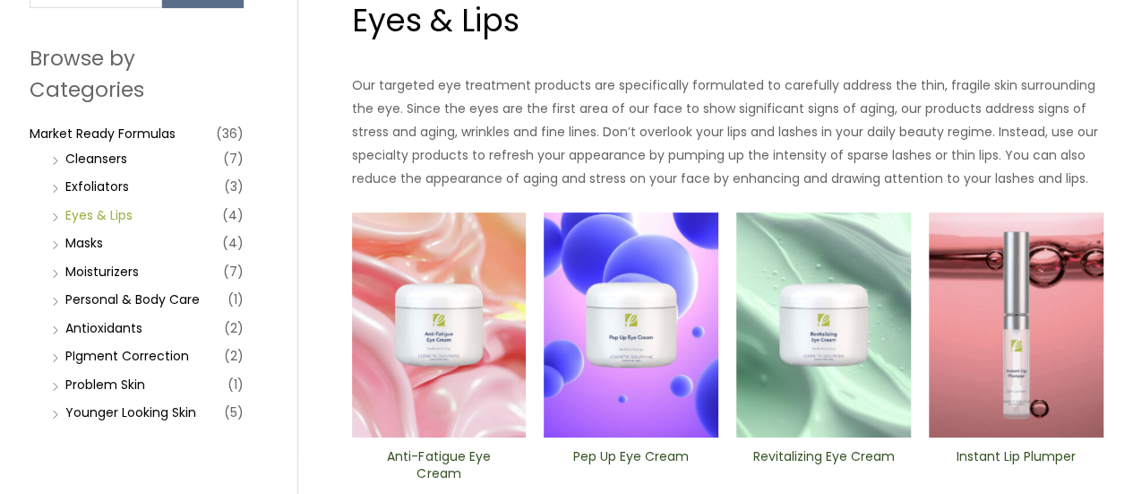
scroll to position [269, 0]
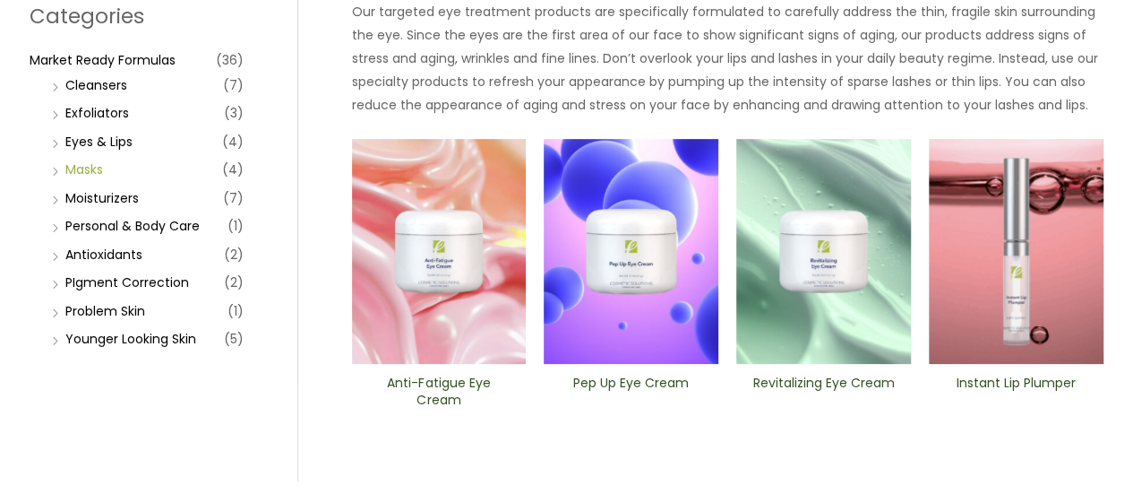
click at [91, 165] on link "Masks" at bounding box center [84, 169] width 38 height 18
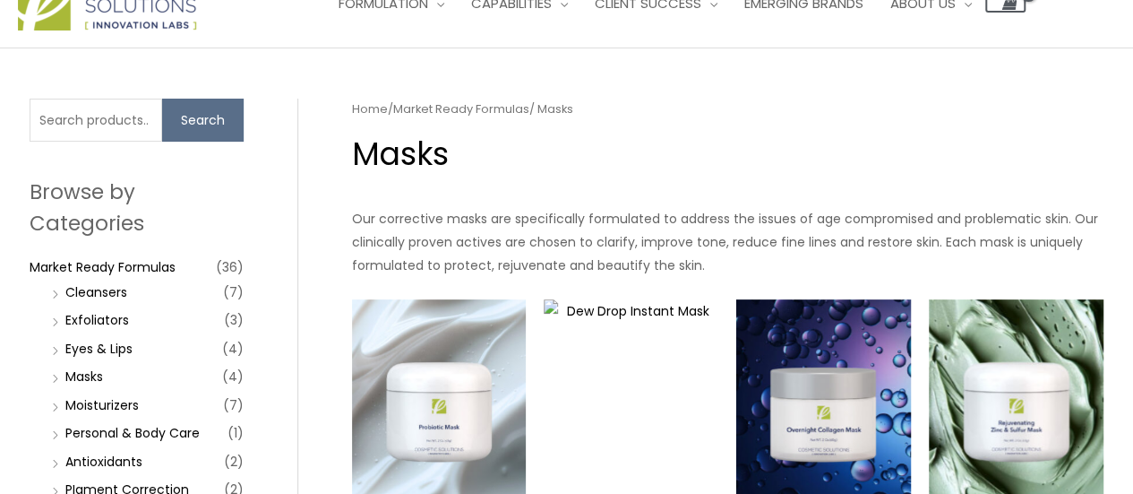
scroll to position [179, 0]
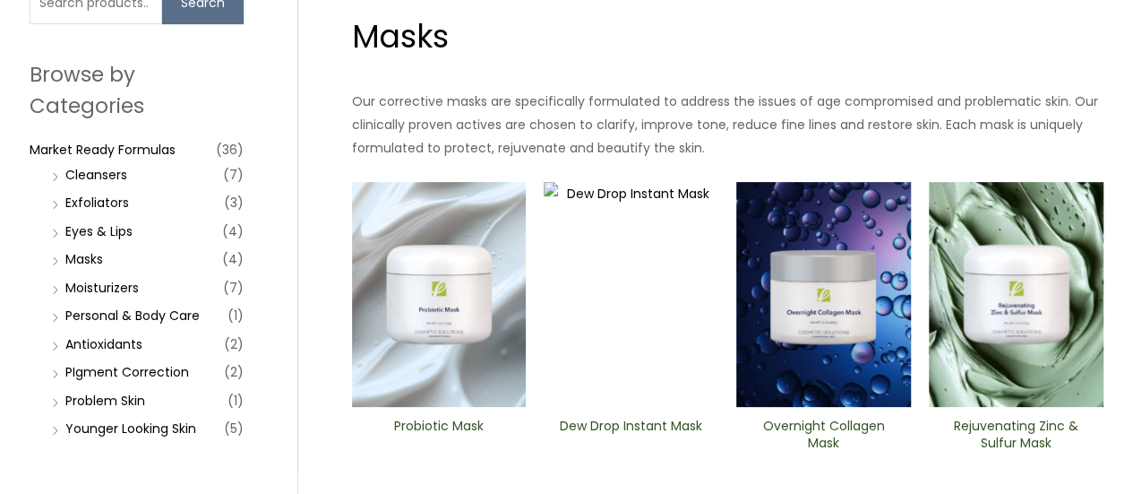
click at [620, 40] on h1 "Masks" at bounding box center [728, 36] width 752 height 44
